Goal: Navigation & Orientation: Find specific page/section

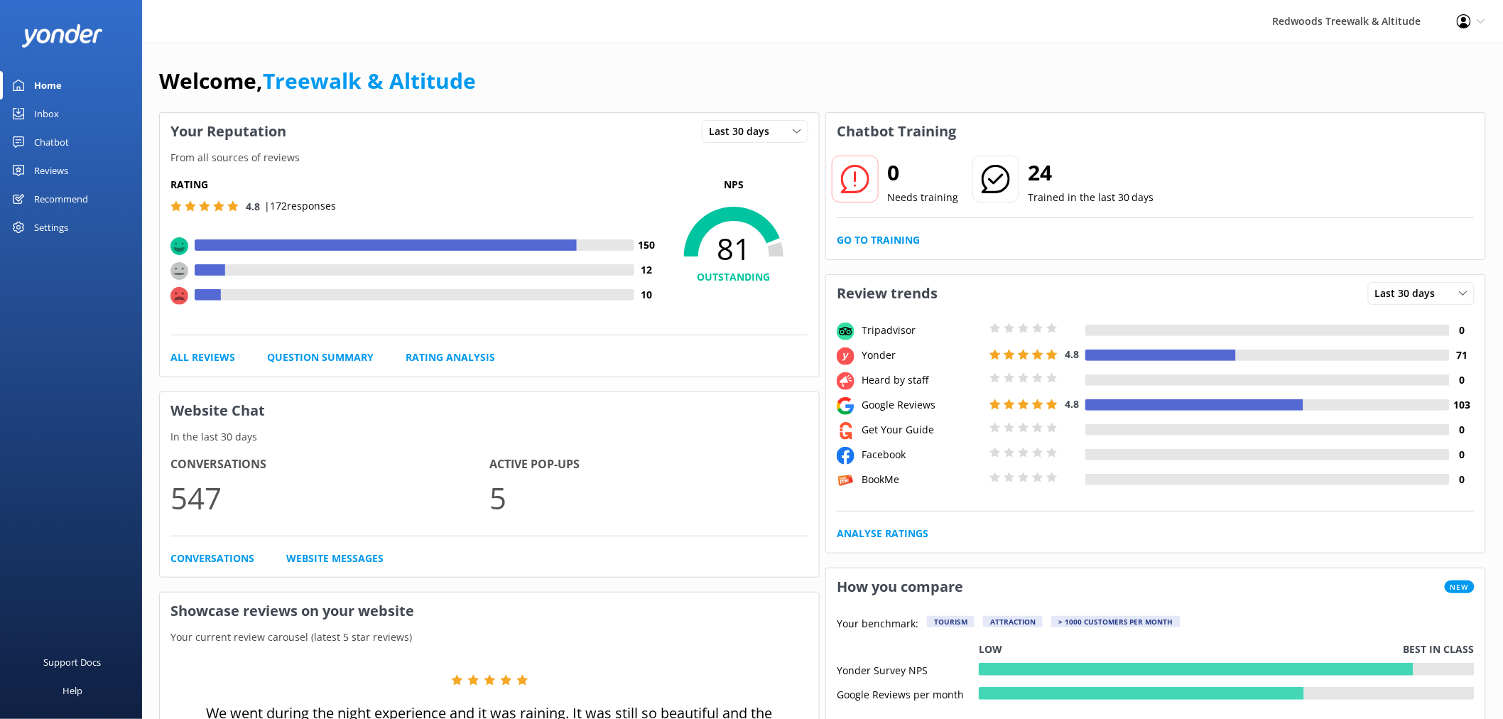
click at [105, 74] on link "Home" at bounding box center [71, 85] width 142 height 28
click at [52, 176] on div "Reviews" at bounding box center [51, 170] width 34 height 28
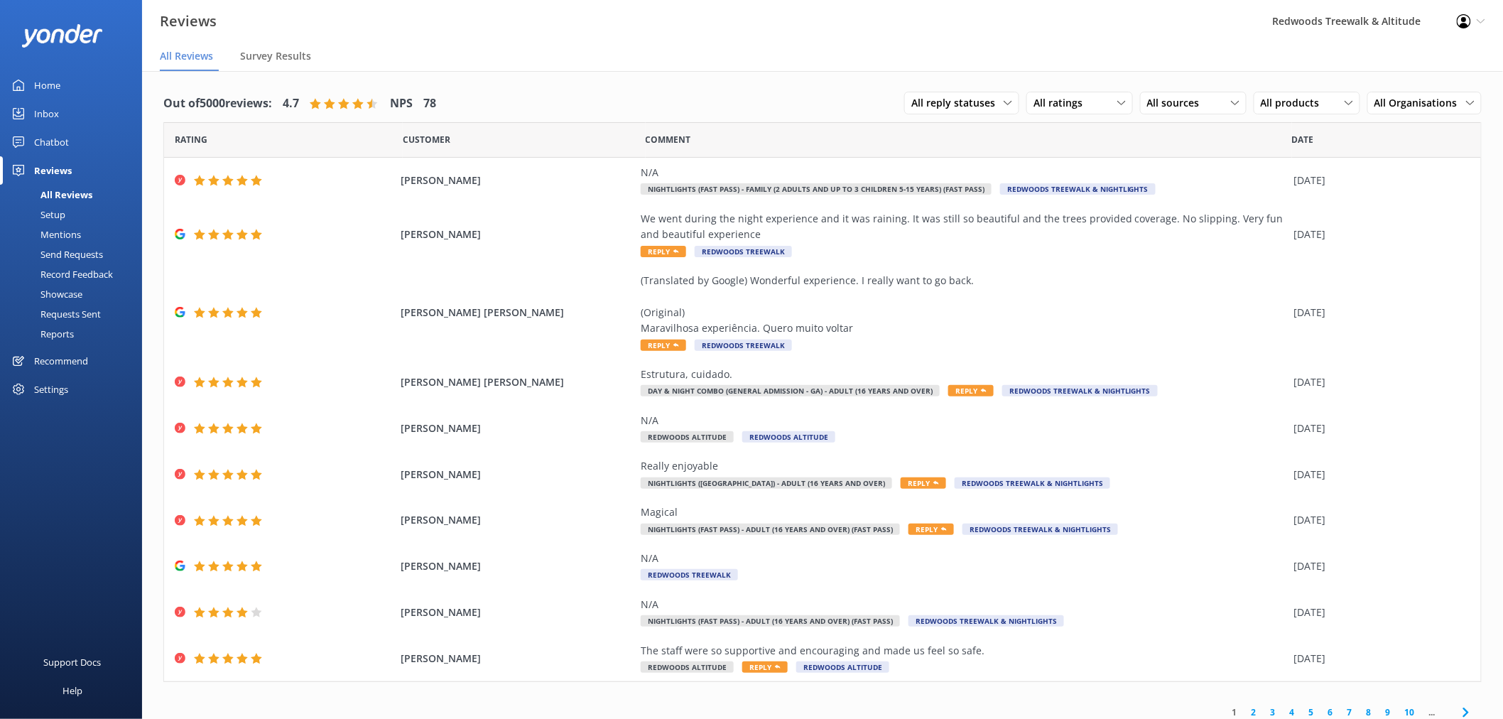
click at [105, 82] on link "Home" at bounding box center [71, 85] width 142 height 28
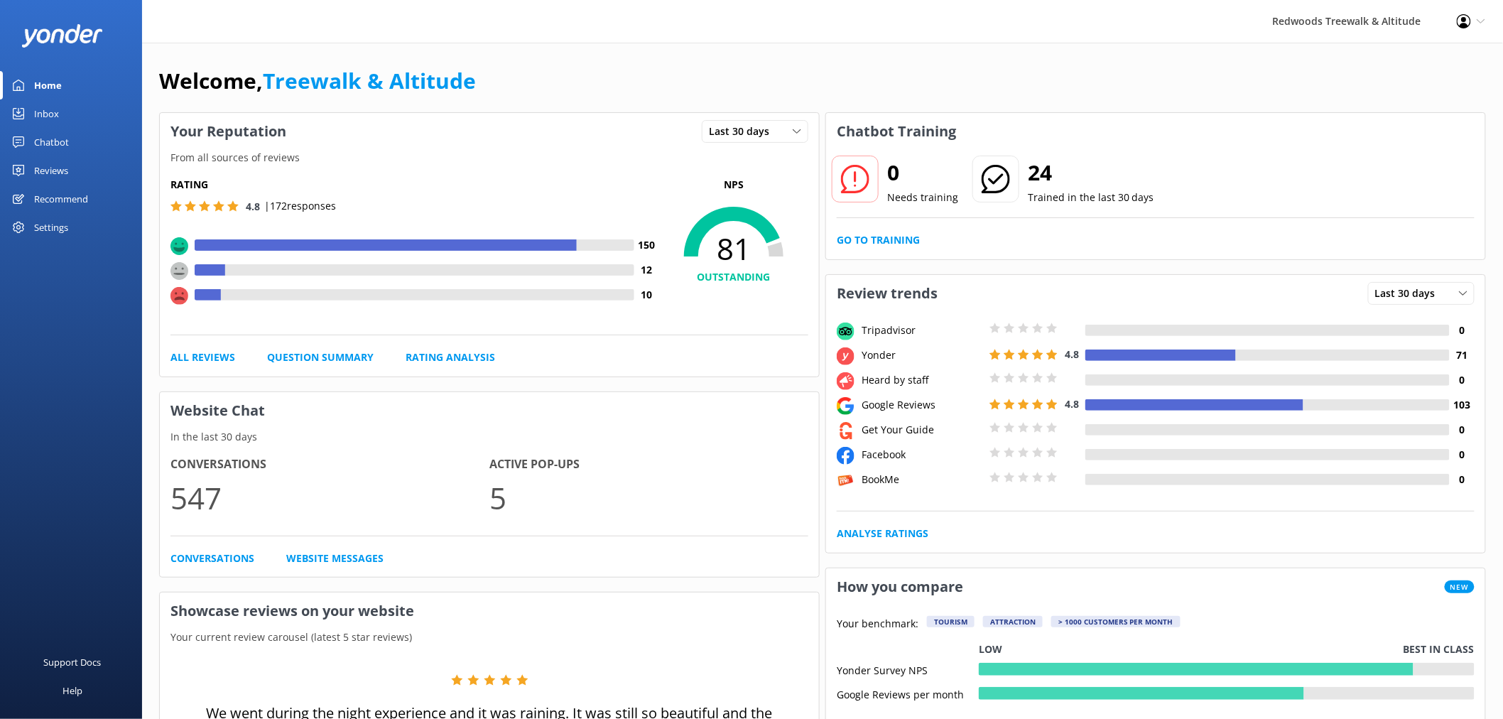
click at [86, 167] on link "Reviews" at bounding box center [71, 170] width 142 height 28
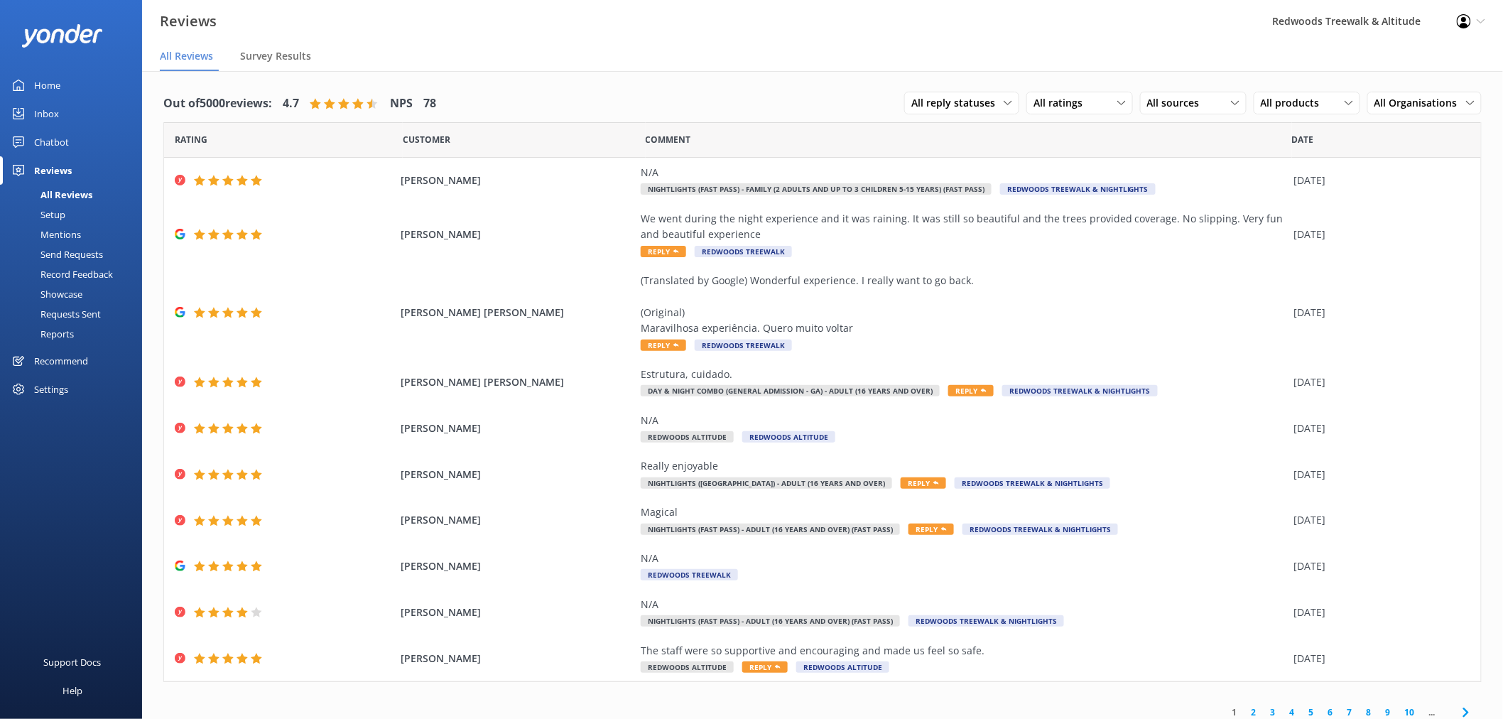
click at [102, 90] on link "Home" at bounding box center [71, 85] width 142 height 28
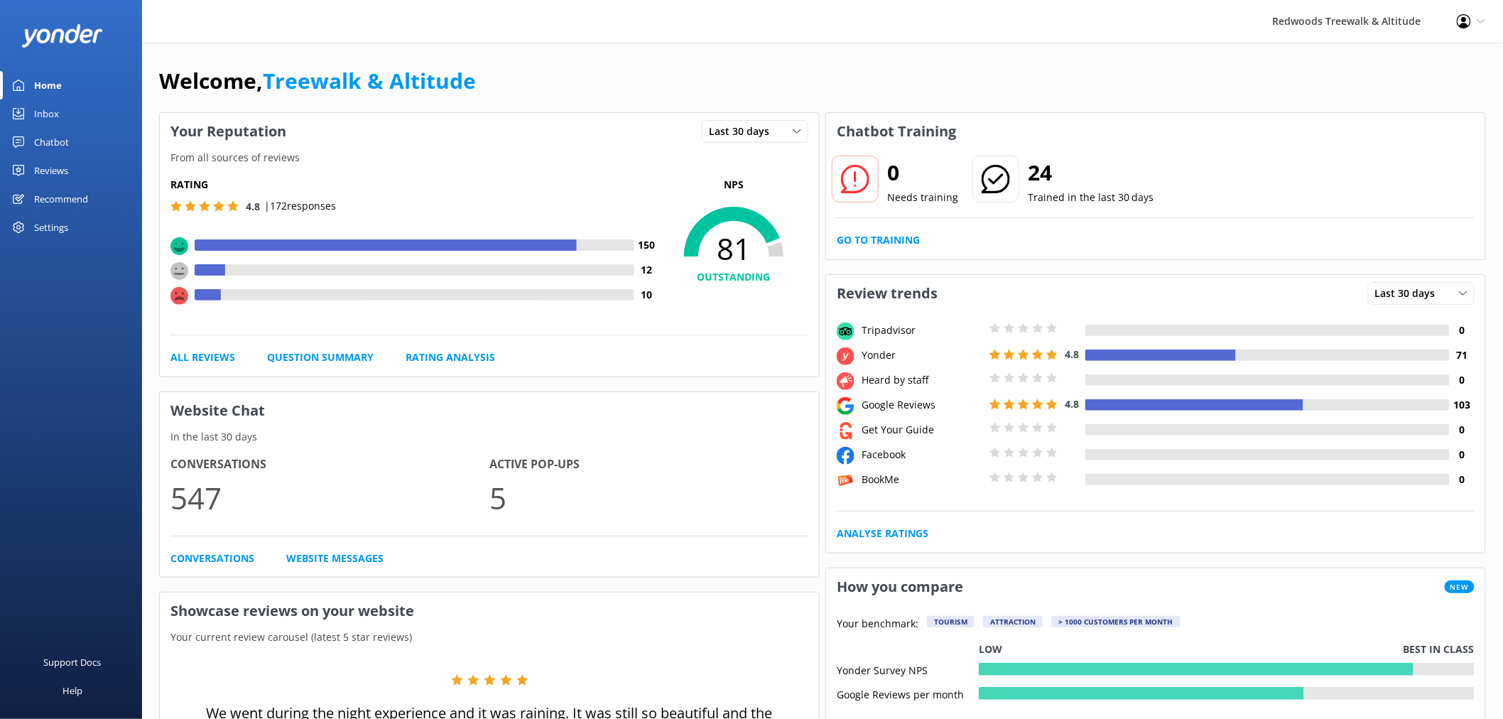
click at [76, 176] on link "Reviews" at bounding box center [71, 170] width 142 height 28
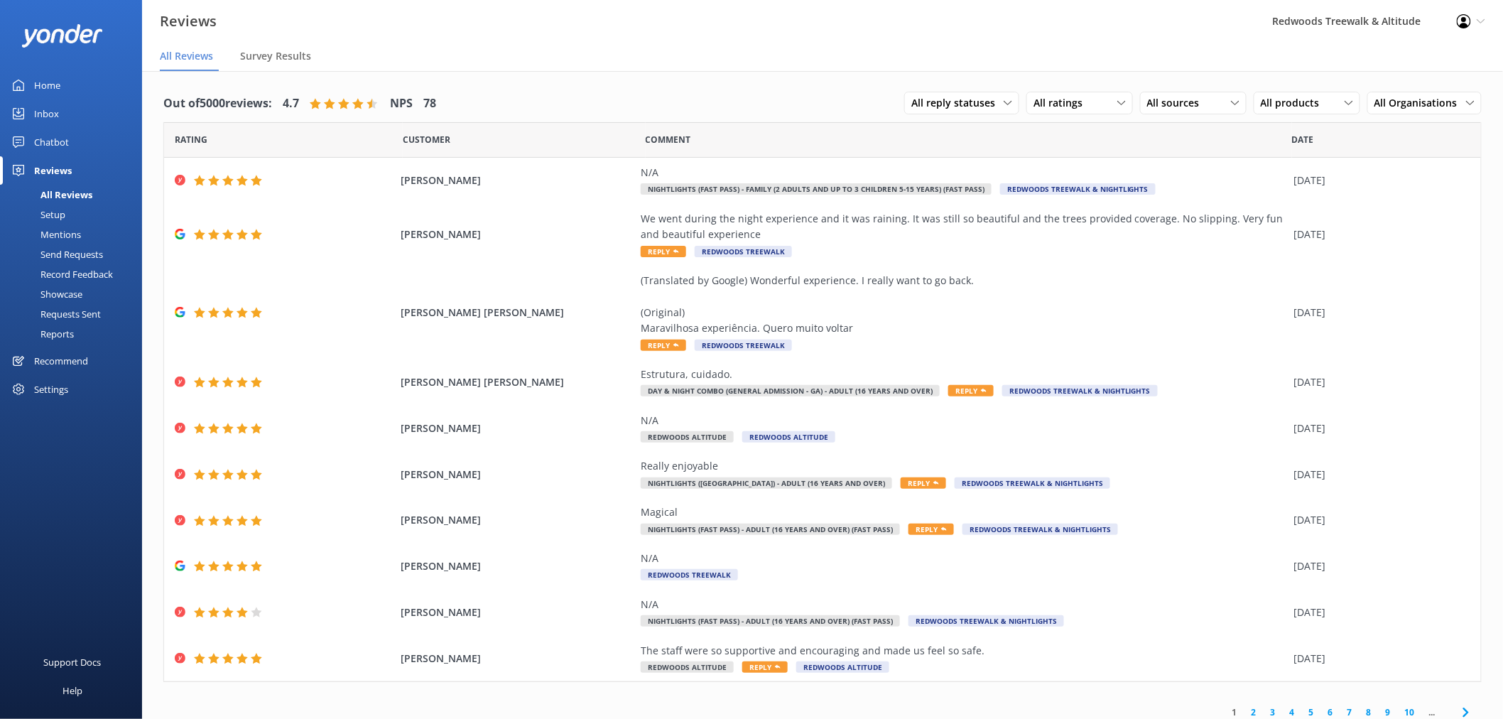
click at [64, 115] on link "Inbox" at bounding box center [71, 113] width 142 height 28
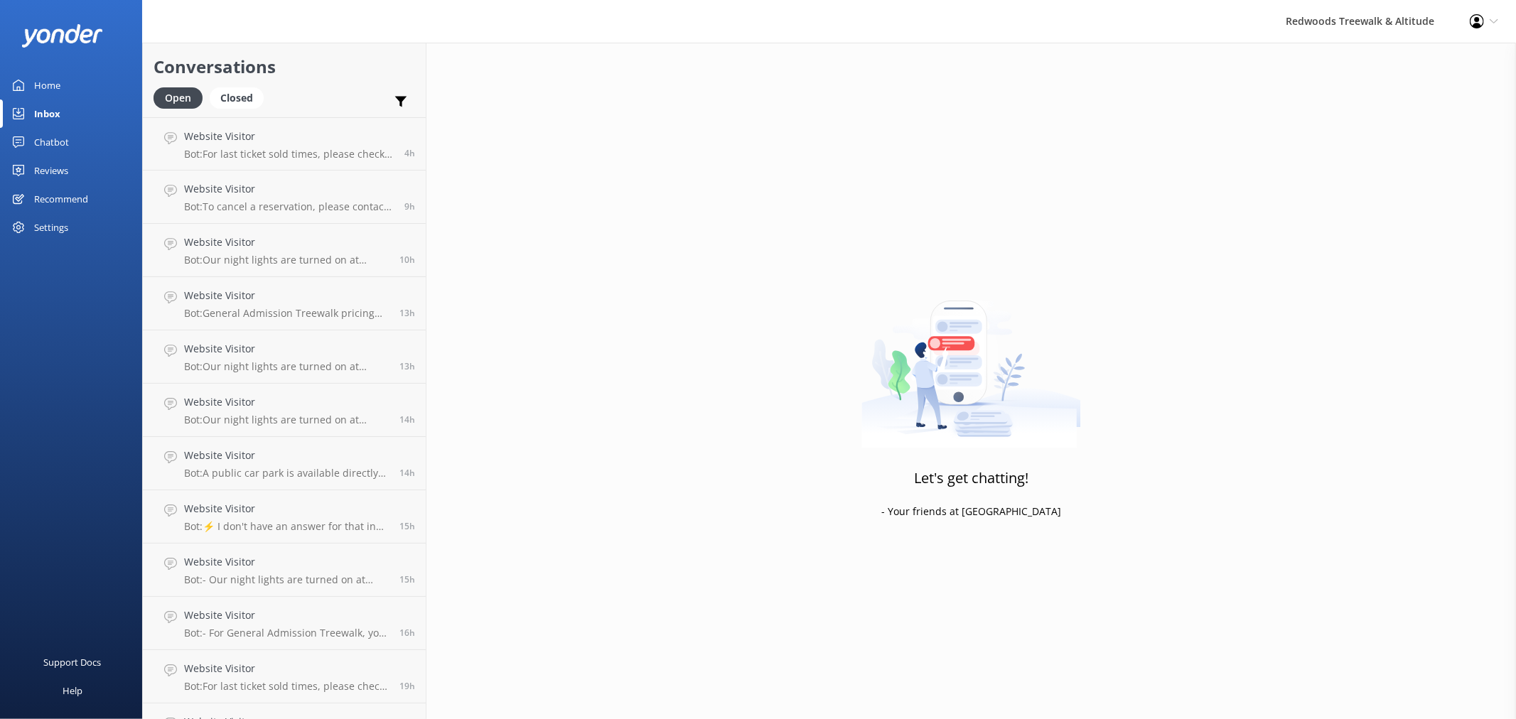
click at [67, 84] on link "Home" at bounding box center [71, 85] width 142 height 28
